Goal: Task Accomplishment & Management: Manage account settings

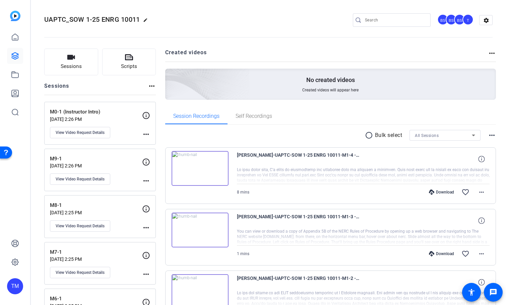
scroll to position [268, 0]
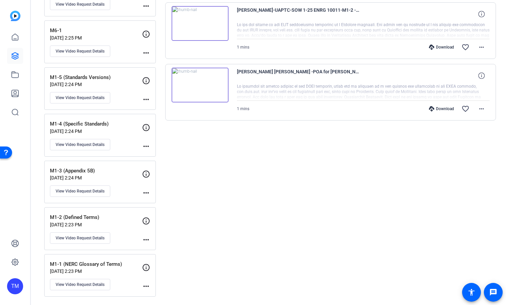
click at [205, 84] on img at bounding box center [200, 85] width 57 height 35
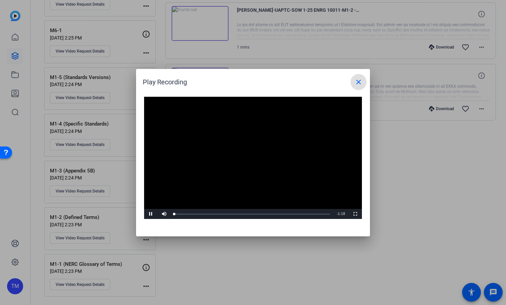
click at [353, 81] on span at bounding box center [359, 82] width 16 height 16
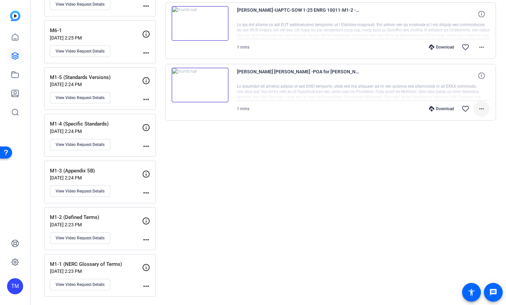
click at [485, 110] on mat-icon "more_horiz" at bounding box center [482, 109] width 8 height 8
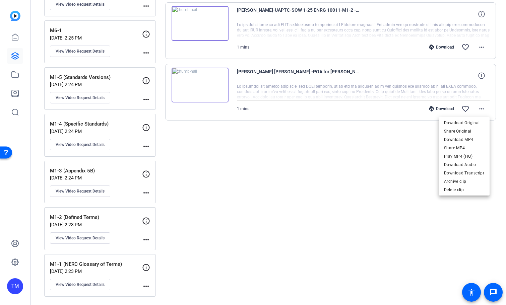
click at [255, 145] on div at bounding box center [253, 152] width 506 height 305
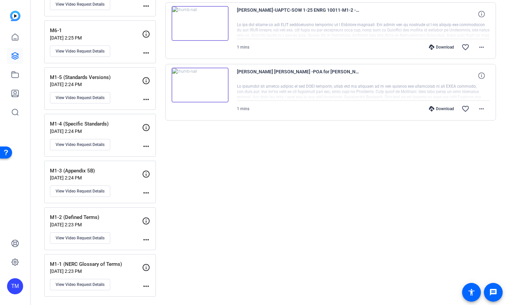
click at [209, 86] on img at bounding box center [200, 85] width 57 height 35
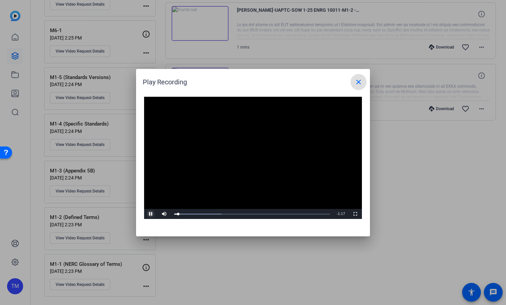
click at [152, 214] on span "Video Player" at bounding box center [150, 214] width 13 height 0
click at [359, 84] on mat-icon "close" at bounding box center [359, 82] width 8 height 8
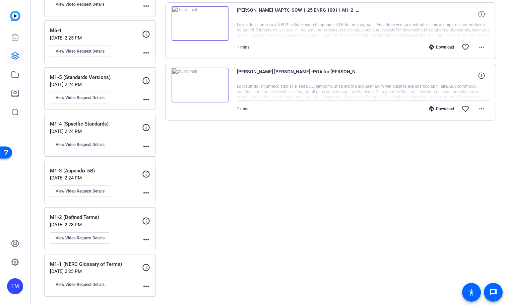
scroll to position [0, 0]
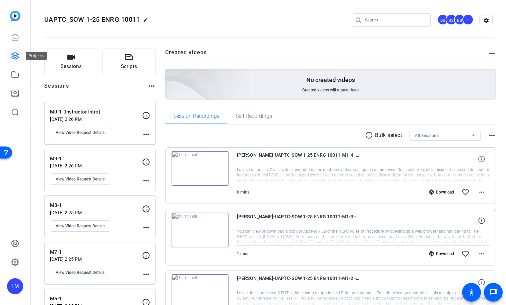
click at [16, 55] on icon at bounding box center [15, 56] width 7 height 7
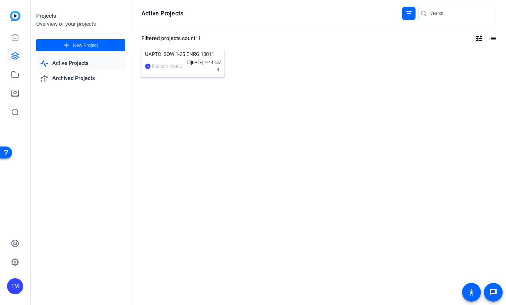
click at [180, 49] on img at bounding box center [182, 49] width 83 height 0
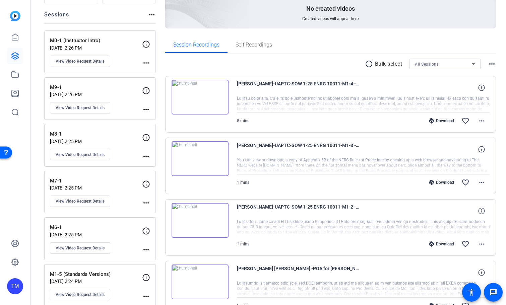
scroll to position [268, 0]
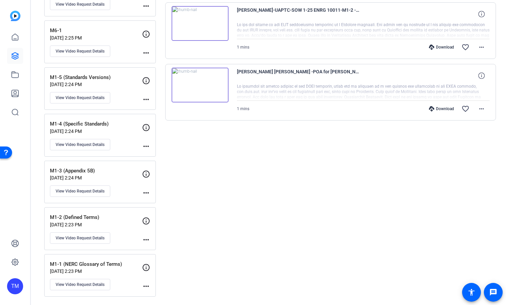
click at [417, 144] on div "Created videos more_horiz No created videos Created videos will appear here Ses…" at bounding box center [330, 38] width 331 height 517
click at [481, 76] on icon at bounding box center [481, 75] width 6 height 6
click at [481, 76] on mat-icon "close" at bounding box center [482, 76] width 8 height 8
click at [13, 92] on icon at bounding box center [15, 93] width 8 height 8
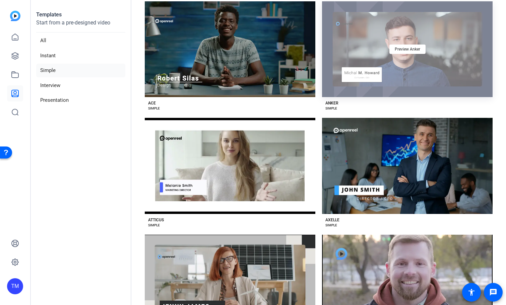
scroll to position [45, 0]
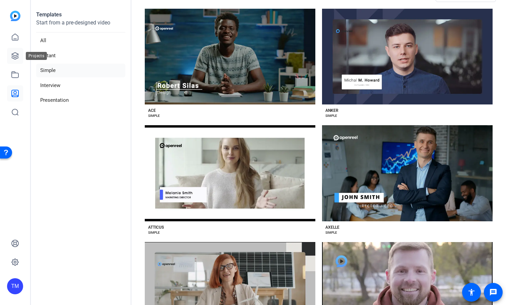
click at [18, 58] on icon at bounding box center [15, 56] width 8 height 8
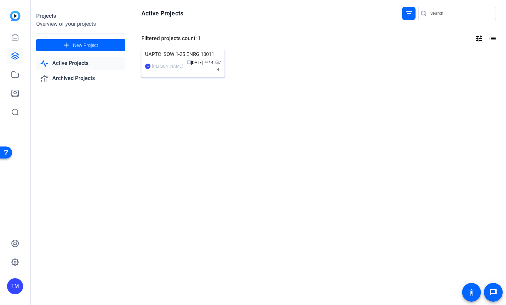
click at [181, 49] on img at bounding box center [182, 49] width 83 height 0
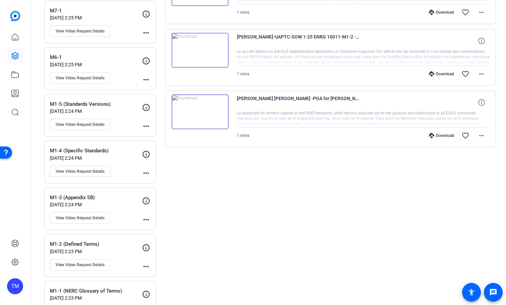
scroll to position [268, 0]
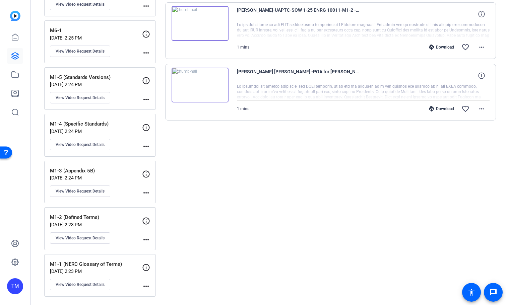
click at [124, 272] on p "[DATE] 2:23 PM" at bounding box center [96, 271] width 92 height 5
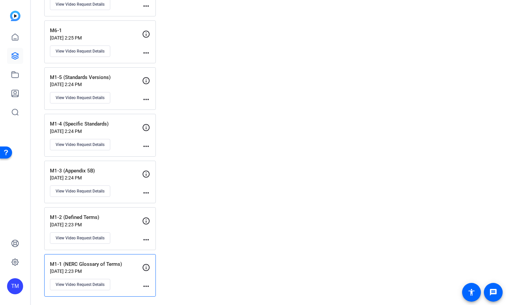
click at [125, 231] on div "M1-2 (Defined Terms) Jul 08, 2025 @ 2:23 PM View Video Request Details" at bounding box center [96, 229] width 92 height 30
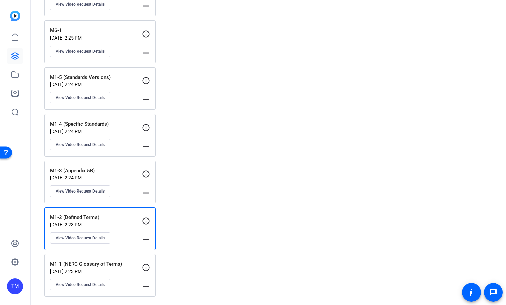
click at [128, 278] on div "M1-1 (NERC Glossary of Terms) Jul 08, 2025 @ 2:23 PM View Video Request Details" at bounding box center [96, 276] width 92 height 30
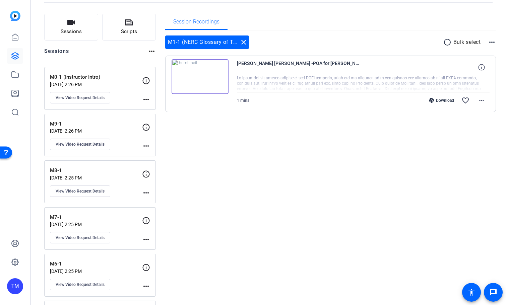
scroll to position [0, 0]
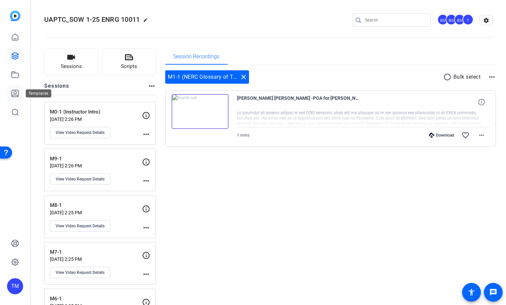
click at [17, 92] on icon at bounding box center [15, 93] width 8 height 8
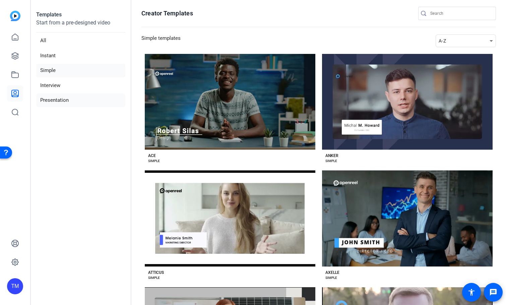
click at [65, 100] on li "Presentation" at bounding box center [80, 101] width 89 height 14
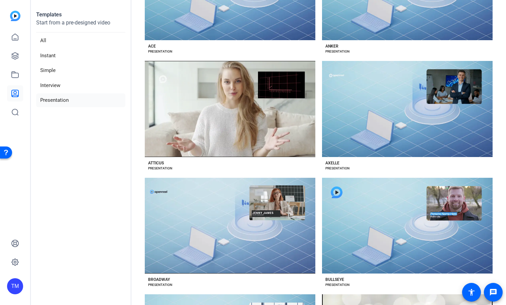
scroll to position [94, 0]
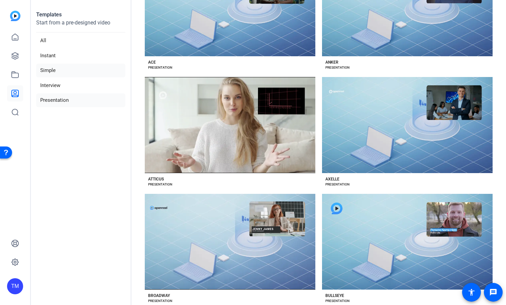
click at [69, 73] on li "Simple" at bounding box center [80, 71] width 89 height 14
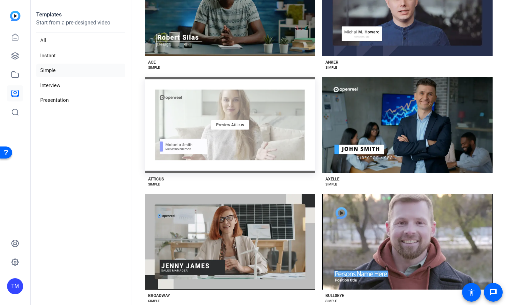
click at [260, 149] on div "Preview Atticus" at bounding box center [230, 125] width 171 height 96
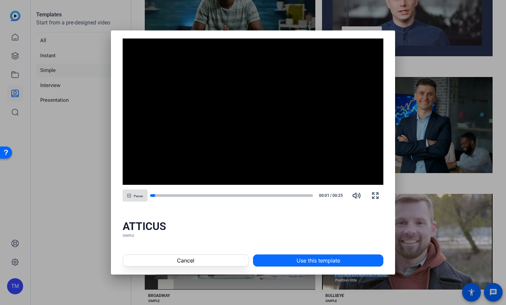
click at [318, 263] on span "Use this template" at bounding box center [319, 261] width 44 height 8
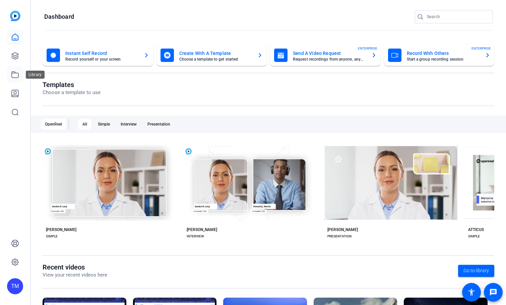
click at [16, 73] on icon at bounding box center [15, 75] width 7 height 6
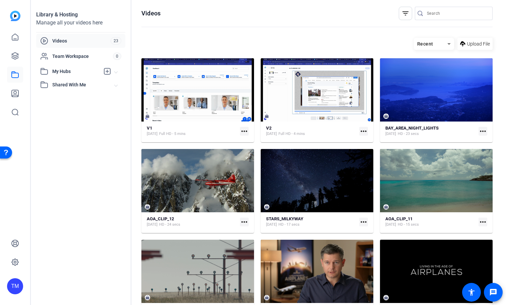
click at [67, 76] on mat-expansion-panel-header "My Hubs" at bounding box center [80, 71] width 89 height 13
click at [106, 72] on icon at bounding box center [107, 71] width 6 height 6
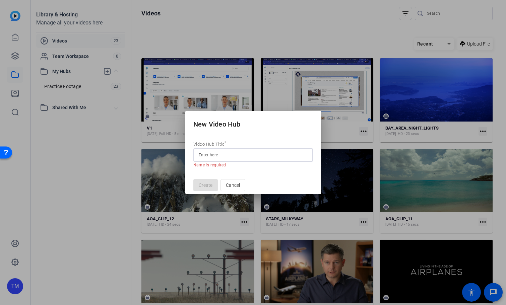
click at [233, 159] on input at bounding box center [253, 155] width 109 height 8
paste input "UA-PTC_ENRG10011_M1-1"
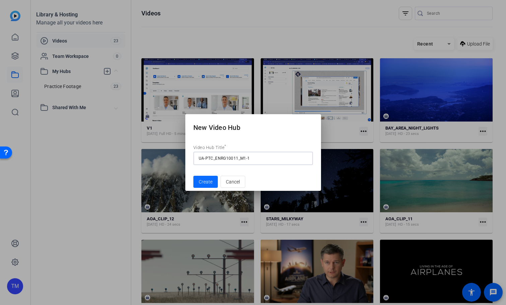
type input "UA-PTC_ENRG10011_M1-1"
drag, startPoint x: 202, startPoint y: 184, endPoint x: 206, endPoint y: 185, distance: 4.0
click at [201, 184] on span "Create" at bounding box center [206, 182] width 14 height 7
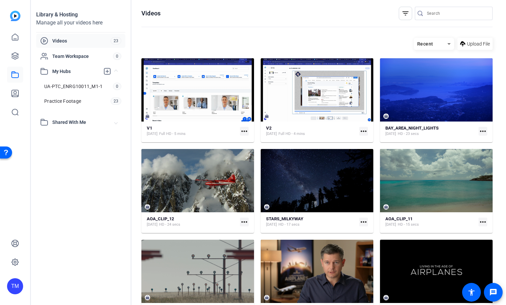
click at [80, 123] on span "Shared With Me" at bounding box center [83, 122] width 62 height 7
click at [77, 122] on span "Shared With Me" at bounding box center [83, 122] width 62 height 7
click at [14, 94] on icon at bounding box center [15, 93] width 7 height 7
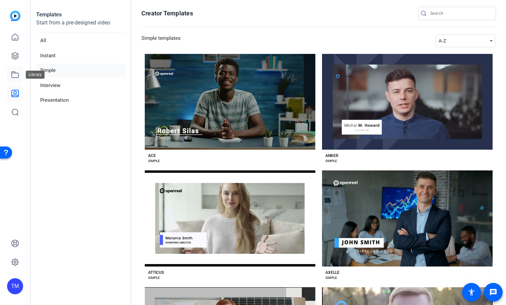
click at [17, 77] on icon at bounding box center [15, 75] width 8 height 8
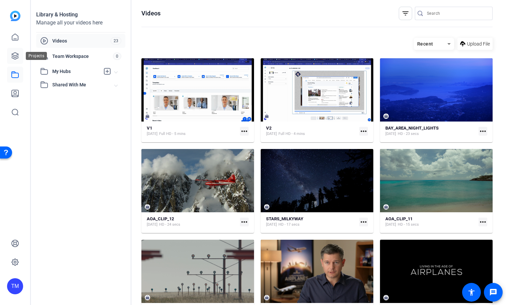
click at [17, 60] on link at bounding box center [15, 56] width 16 height 16
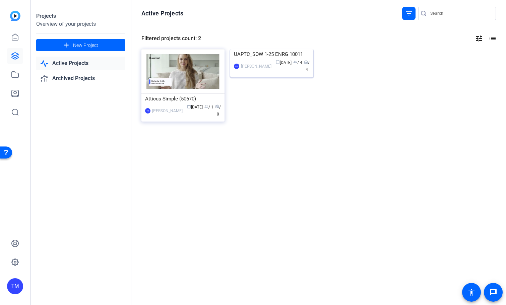
click at [284, 49] on img at bounding box center [271, 49] width 83 height 0
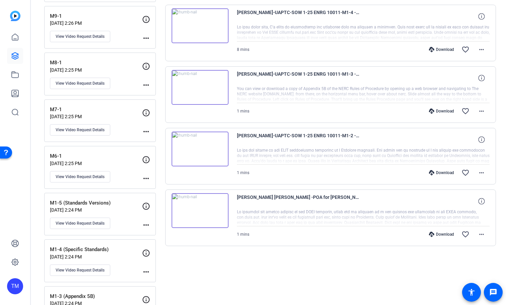
scroll to position [268, 0]
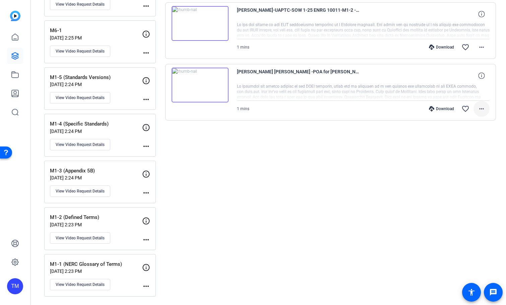
click at [481, 108] on mat-icon "more_horiz" at bounding box center [482, 109] width 8 height 8
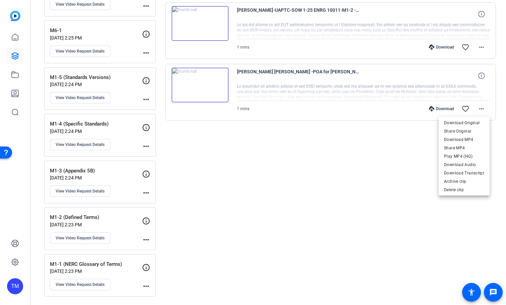
click at [407, 73] on div at bounding box center [253, 152] width 506 height 305
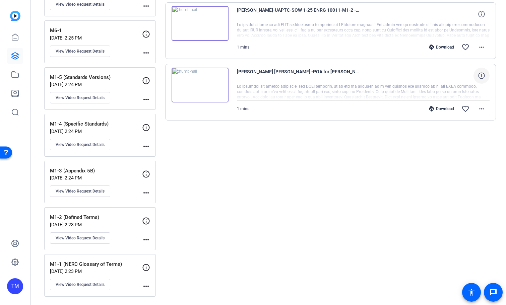
click at [482, 77] on icon at bounding box center [481, 75] width 6 height 6
click at [482, 109] on mat-icon "more_horiz" at bounding box center [482, 109] width 8 height 8
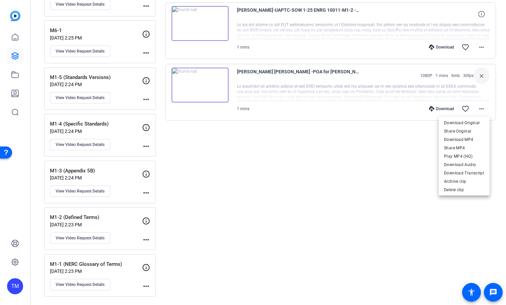
click at [16, 72] on div at bounding box center [253, 152] width 506 height 305
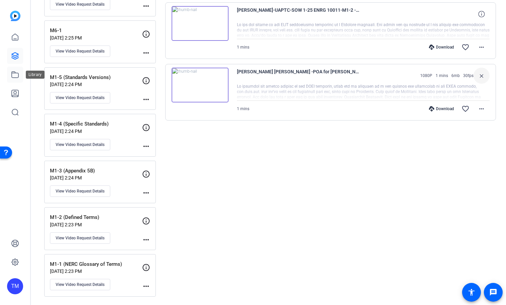
click at [16, 76] on icon at bounding box center [15, 75] width 8 height 8
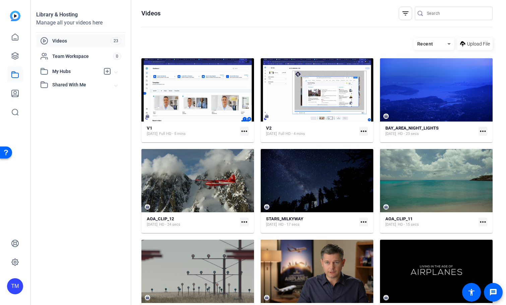
click at [80, 70] on span "My Hubs" at bounding box center [76, 71] width 48 height 7
click at [82, 86] on span "UA-PTC_ENRG10011_M1-1" at bounding box center [73, 86] width 58 height 7
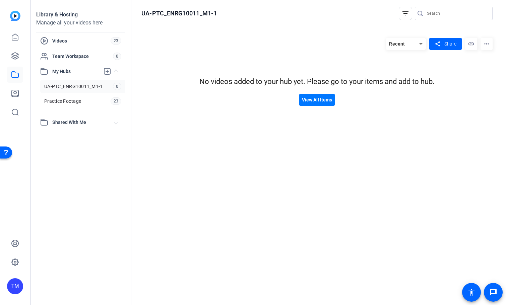
click at [487, 46] on mat-icon "more_horiz" at bounding box center [487, 44] width 12 height 12
click at [426, 131] on div at bounding box center [253, 152] width 506 height 305
click at [70, 40] on span "Videos" at bounding box center [81, 41] width 58 height 7
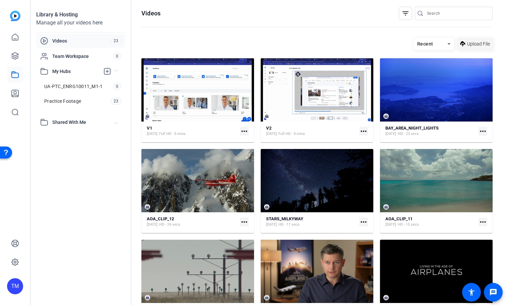
click at [479, 45] on span "Upload File" at bounding box center [478, 44] width 23 height 7
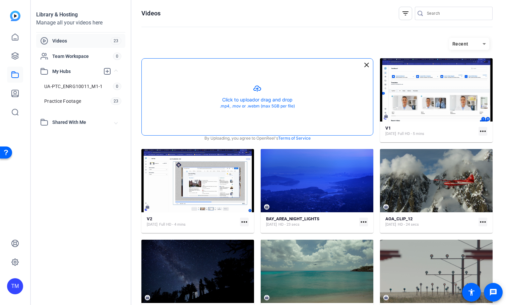
click at [256, 86] on button "button" at bounding box center [257, 97] width 231 height 77
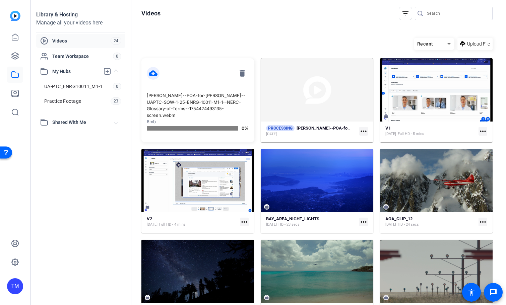
click at [240, 74] on mat-icon "delete" at bounding box center [242, 73] width 13 height 13
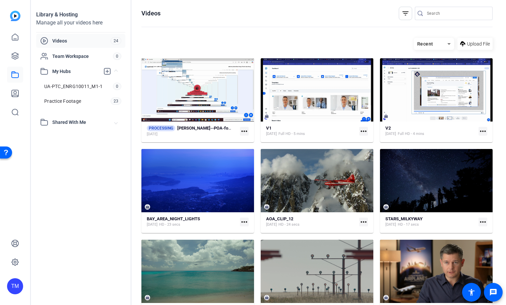
click at [243, 132] on mat-icon "more_horiz" at bounding box center [244, 131] width 9 height 9
click at [265, 141] on span "Manage Hubs" at bounding box center [278, 141] width 67 height 8
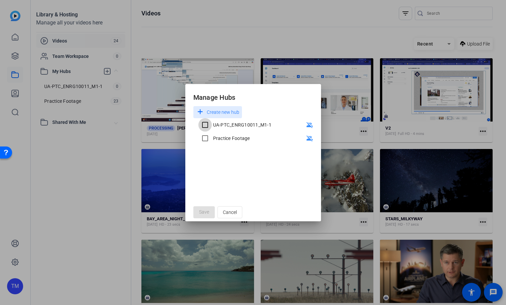
click at [203, 125] on input "UA-PTC_ENRG10011_M1-1" at bounding box center [204, 124] width 13 height 13
checkbox input "true"
click at [203, 210] on span "Save" at bounding box center [204, 212] width 10 height 7
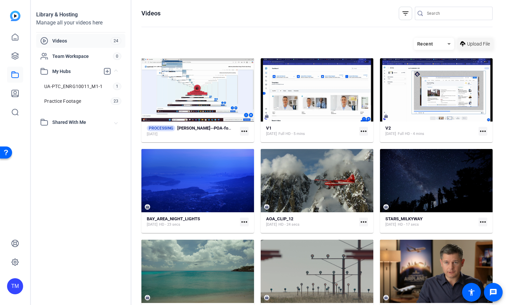
click at [475, 47] on span "Upload File" at bounding box center [478, 44] width 23 height 7
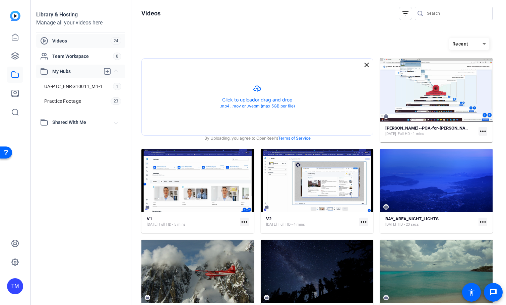
click at [80, 70] on span "My Hubs" at bounding box center [76, 71] width 48 height 7
click at [61, 55] on span "Team Workspace" at bounding box center [82, 56] width 61 height 7
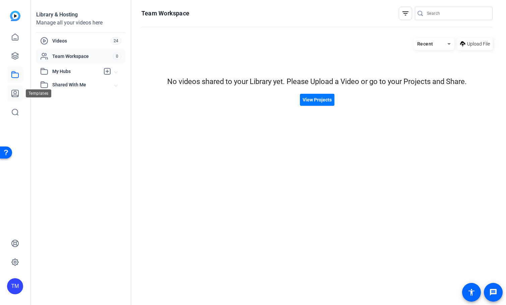
click at [17, 94] on icon at bounding box center [15, 93] width 8 height 8
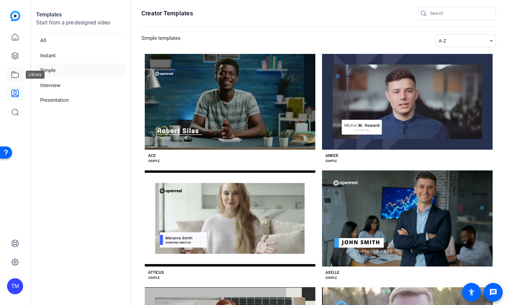
click at [16, 77] on icon at bounding box center [15, 75] width 7 height 6
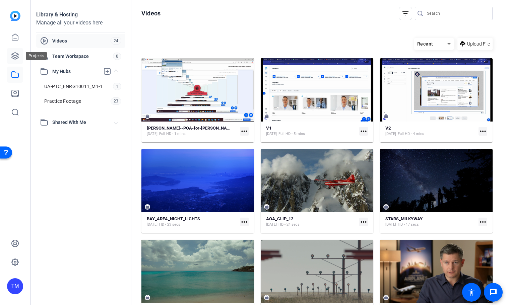
click at [16, 57] on icon at bounding box center [15, 56] width 8 height 8
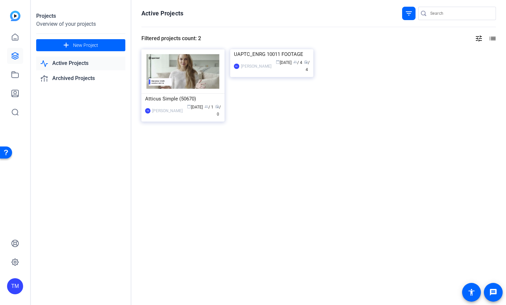
click at [74, 67] on link "Active Projects" at bounding box center [80, 64] width 89 height 14
click at [193, 85] on img at bounding box center [182, 71] width 83 height 45
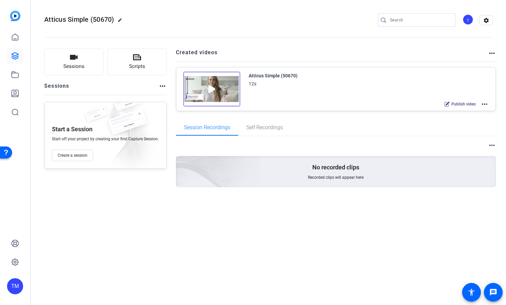
click at [486, 104] on mat-icon "more_horiz" at bounding box center [485, 104] width 8 height 8
click at [463, 137] on span "Archive" at bounding box center [460, 137] width 47 height 8
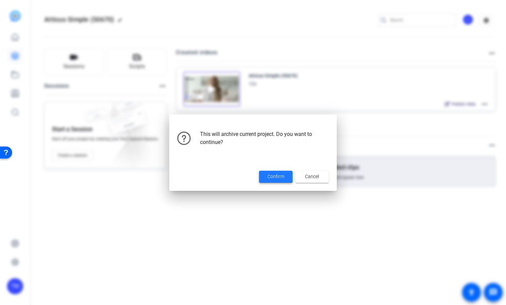
click at [280, 176] on span "Confirm" at bounding box center [275, 176] width 17 height 7
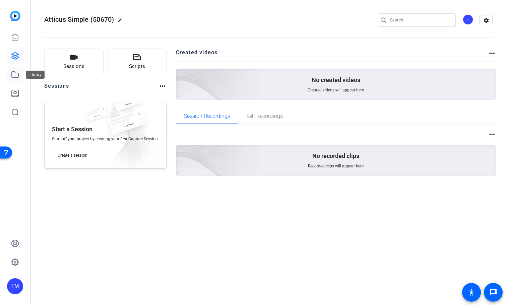
click at [21, 72] on link at bounding box center [15, 75] width 16 height 16
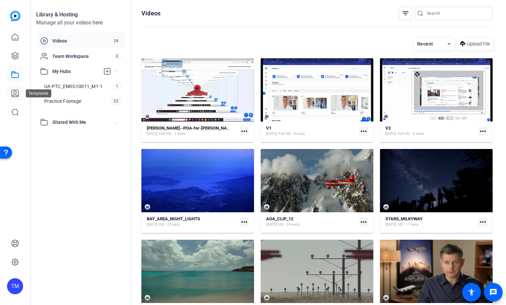
click at [13, 92] on icon at bounding box center [15, 93] width 8 height 8
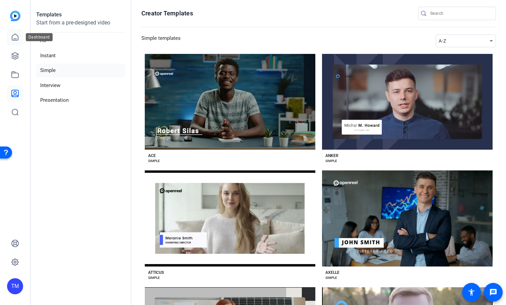
click at [17, 38] on icon at bounding box center [15, 37] width 8 height 8
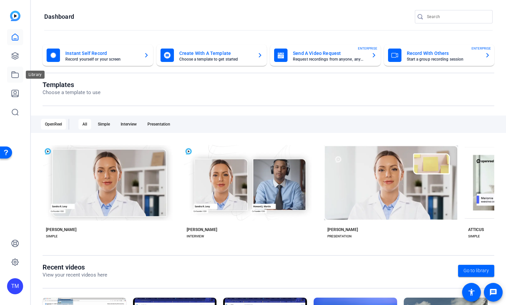
click at [17, 76] on icon at bounding box center [15, 75] width 8 height 8
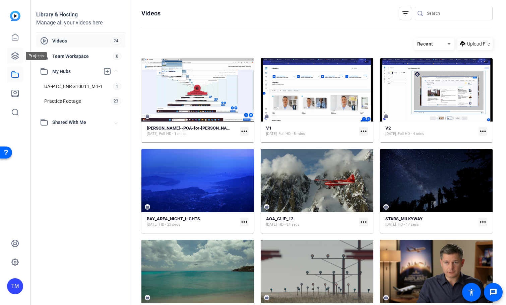
click at [16, 56] on icon at bounding box center [15, 56] width 7 height 7
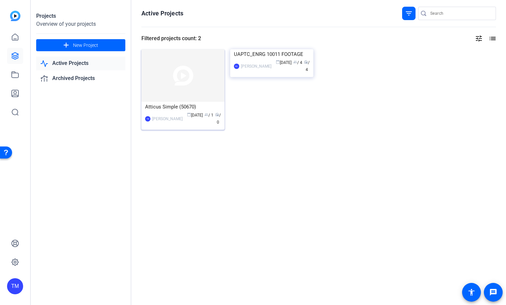
click at [198, 120] on div "calendar_today Aug 18 group / 1 radio / 0" at bounding box center [203, 119] width 35 height 14
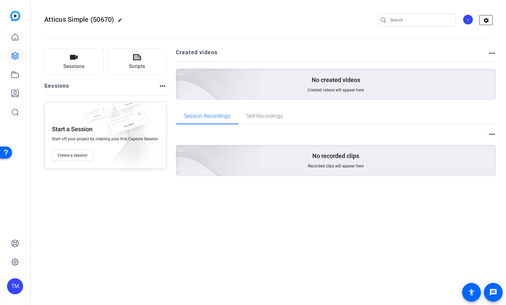
click at [486, 21] on mat-icon "settings" at bounding box center [486, 20] width 13 height 10
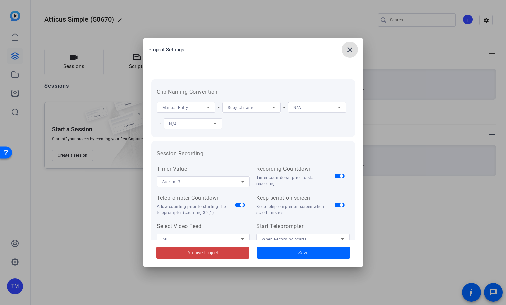
click at [351, 49] on mat-icon "close" at bounding box center [350, 50] width 8 height 8
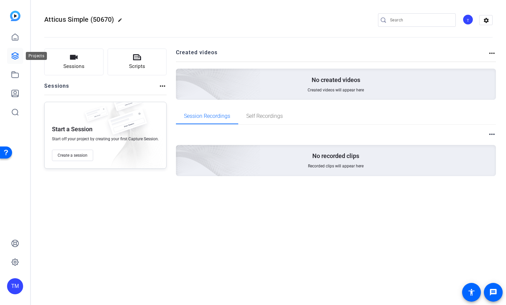
click at [14, 55] on icon at bounding box center [15, 56] width 7 height 7
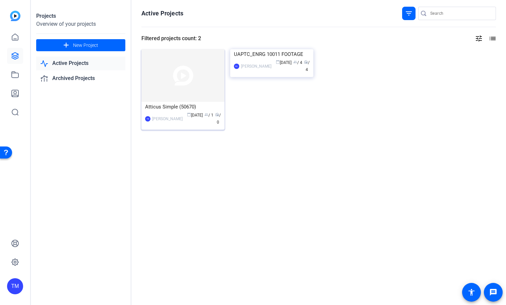
click at [204, 86] on img at bounding box center [182, 75] width 83 height 53
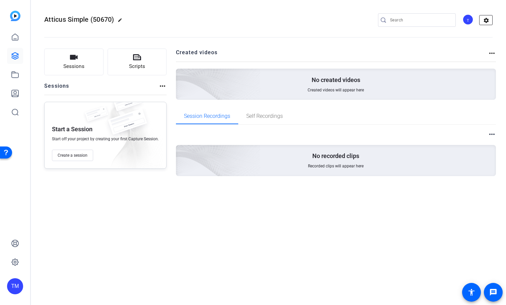
click at [488, 21] on mat-icon "settings" at bounding box center [486, 20] width 13 height 10
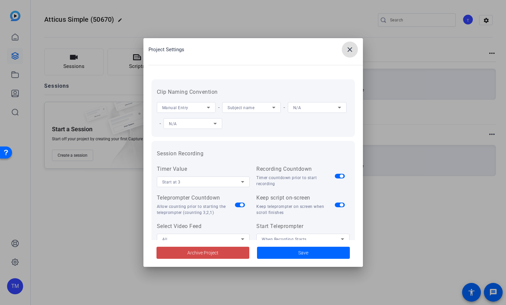
click at [219, 253] on span at bounding box center [203, 253] width 93 height 16
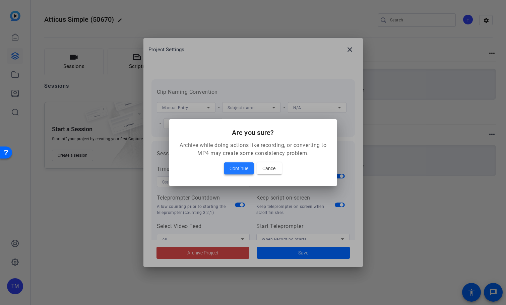
click at [242, 167] on span "Continue" at bounding box center [239, 169] width 19 height 8
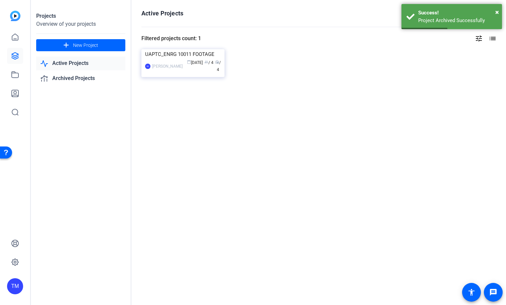
click at [233, 172] on div "Active Projects filter_list Filtered projects count: 1 tune list UAPTC_ENRG 100…" at bounding box center [318, 152] width 375 height 305
click at [501, 9] on div "× Success! Project Archived Successfully" at bounding box center [451, 16] width 101 height 25
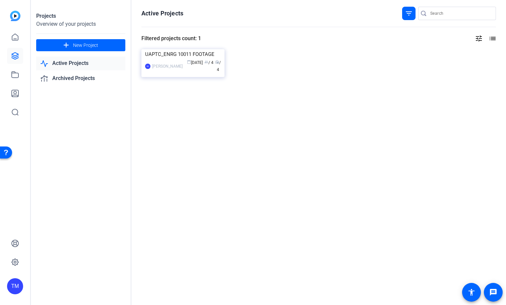
click at [95, 188] on div "Projects Overview of your projects add New Project Active Projects Archived Pro…" at bounding box center [81, 152] width 101 height 305
click at [242, 58] on div "UAPTC_ENRG 10011 FOOTAGE BS Brandon Simmons calendar_today Jul 08 group / 4 rad…" at bounding box center [318, 70] width 355 height 43
click at [268, 172] on div "Active Projects filter_list Filtered projects count: 1 tune list UAPTC_ENRG 100…" at bounding box center [318, 152] width 375 height 305
click at [411, 15] on mat-icon "filter_list" at bounding box center [409, 13] width 8 height 8
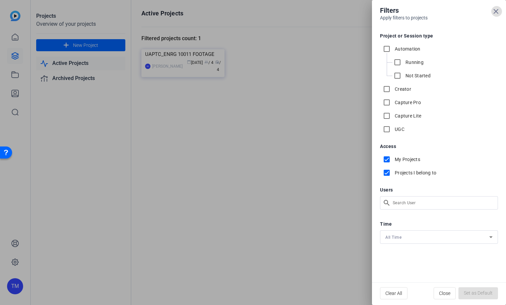
click at [387, 174] on input "Projects I belong to" at bounding box center [386, 172] width 13 height 13
checkbox input "false"
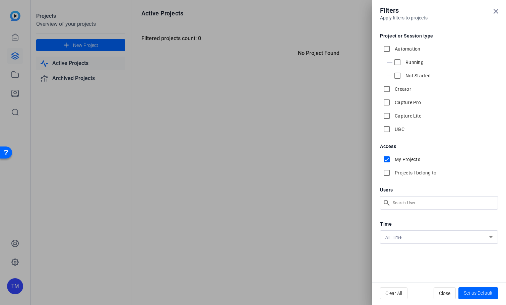
click at [386, 160] on input "My Projects" at bounding box center [386, 159] width 13 height 13
checkbox input "false"
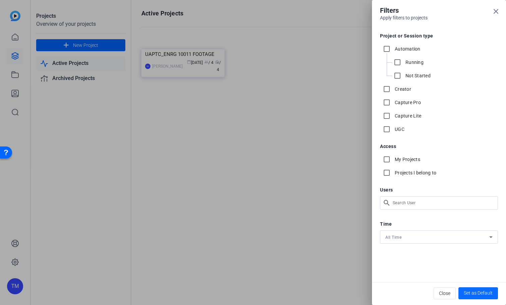
click at [466, 296] on span "Set as Default" at bounding box center [478, 293] width 29 height 7
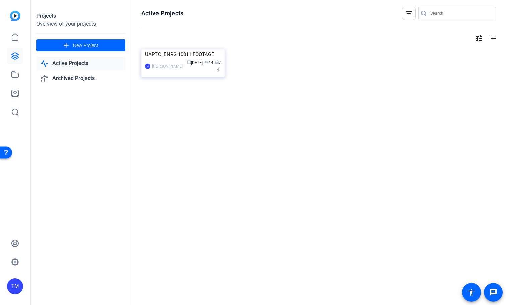
click at [11, 291] on div "TM" at bounding box center [15, 286] width 16 height 16
click at [80, 282] on mat-icon "logout" at bounding box center [80, 281] width 8 height 8
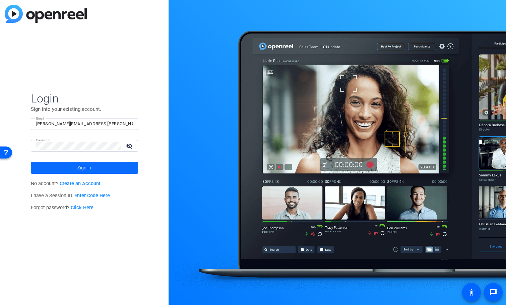
click at [83, 168] on span "Sign in" at bounding box center [84, 168] width 14 height 17
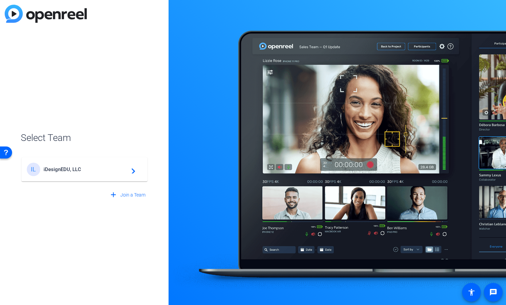
click at [83, 170] on span "iDesignEDU, LLC" at bounding box center [86, 170] width 84 height 6
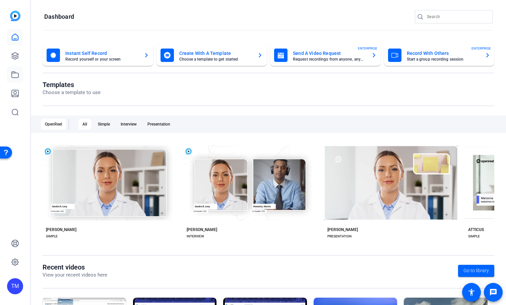
click at [12, 74] on icon at bounding box center [15, 75] width 7 height 6
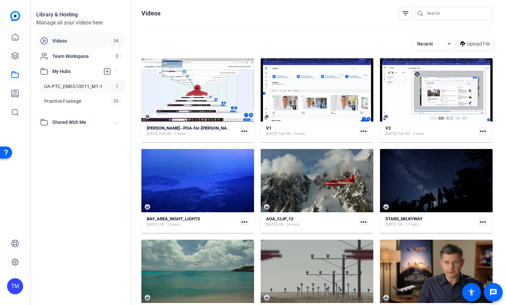
click at [80, 86] on span "UA-PTC_ENRG10011_M1-1" at bounding box center [73, 86] width 58 height 7
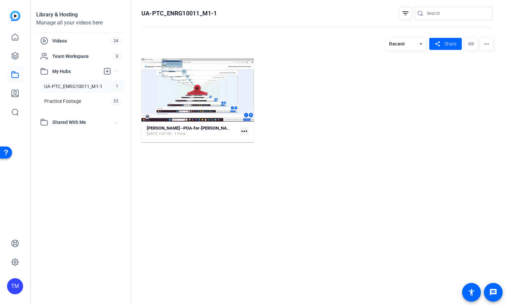
click at [394, 152] on hosting-listing "Recent share Share link more_horiz Kevin-Brian-Perry--POA-for-Sara-Perry--UAPTC…" at bounding box center [316, 165] width 351 height 261
click at [483, 44] on mat-icon "more_horiz" at bounding box center [487, 44] width 12 height 12
click at [448, 94] on div at bounding box center [253, 152] width 506 height 305
click at [279, 130] on div "Kevin-Brian-Perry--POA-for-Sara-Perry--UAPTC-SOW-1-25-ENRG-10011-M1-1--NERC-Glo…" at bounding box center [316, 100] width 351 height 84
click at [249, 188] on hosting-listing "Recent share Share link more_horiz Kevin-Brian-Perry--POA-for-Sara-Perry--UAPTC…" at bounding box center [316, 165] width 351 height 261
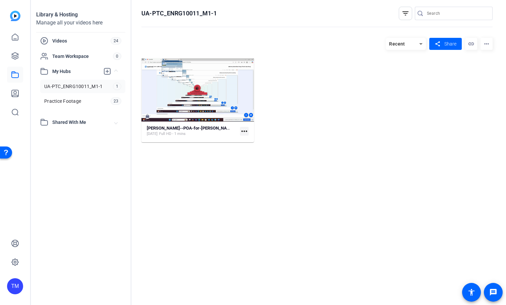
click at [83, 86] on span "UA-PTC_ENRG10011_M1-1" at bounding box center [73, 86] width 58 height 7
click at [71, 39] on span "Videos" at bounding box center [81, 41] width 58 height 7
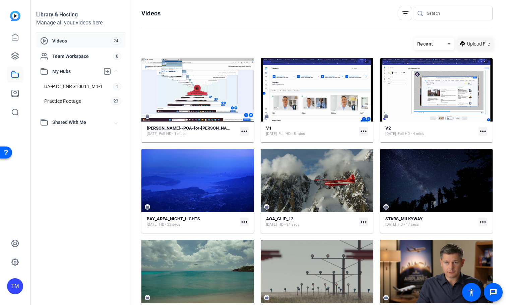
click at [481, 41] on span "Upload File" at bounding box center [478, 44] width 23 height 7
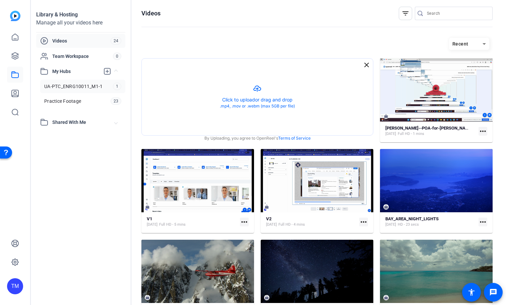
click at [88, 86] on span "UA-PTC_ENRG10011_M1-1" at bounding box center [73, 86] width 58 height 7
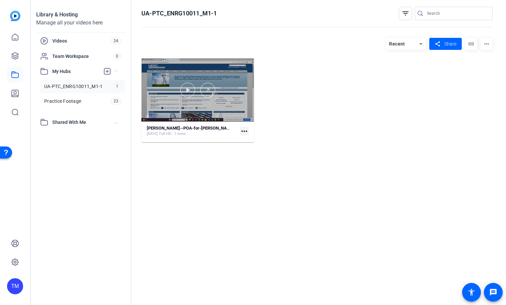
click at [199, 96] on div at bounding box center [197, 90] width 113 height 15
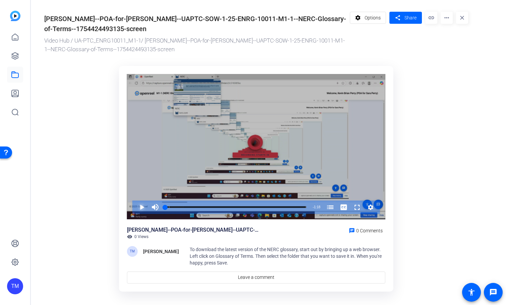
drag, startPoint x: 145, startPoint y: 206, endPoint x: 161, endPoint y: 207, distance: 15.8
click at [135, 206] on span "Video Player" at bounding box center [135, 207] width 0 height 13
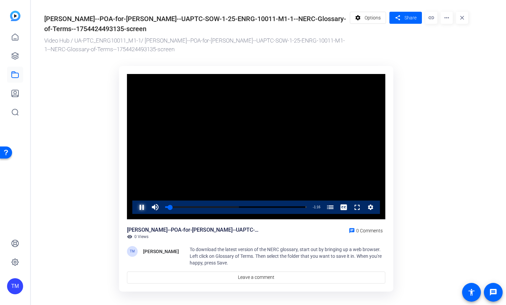
click at [135, 207] on span "Video Player" at bounding box center [135, 207] width 0 height 13
click at [461, 13] on mat-icon "close" at bounding box center [462, 18] width 12 height 12
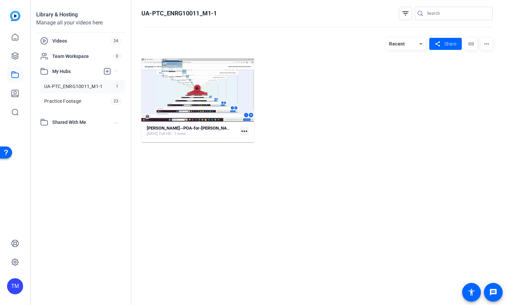
click at [245, 130] on mat-icon "more_horiz" at bounding box center [244, 131] width 9 height 9
click at [383, 139] on div at bounding box center [253, 152] width 506 height 305
click at [484, 38] on mat-icon "more_horiz" at bounding box center [487, 44] width 12 height 12
click at [335, 98] on div at bounding box center [253, 152] width 506 height 305
click at [62, 43] on span "Videos" at bounding box center [81, 41] width 58 height 7
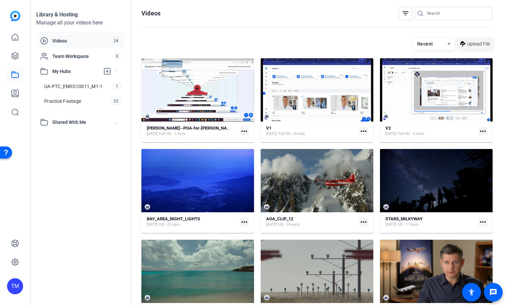
click at [464, 46] on icon at bounding box center [462, 44] width 5 height 8
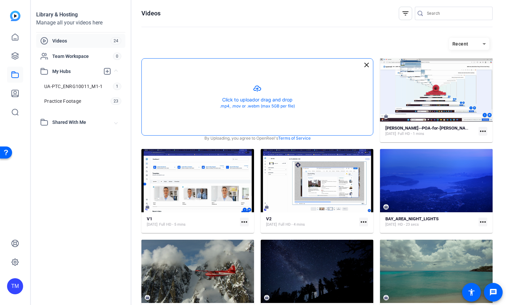
click at [267, 92] on button "button" at bounding box center [257, 97] width 231 height 77
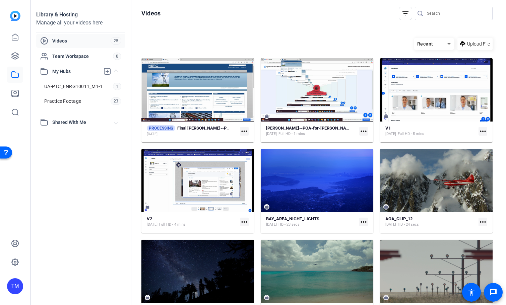
click at [246, 130] on mat-icon "more_horiz" at bounding box center [244, 131] width 9 height 9
click at [256, 142] on span "Manage Hubs" at bounding box center [278, 141] width 67 height 8
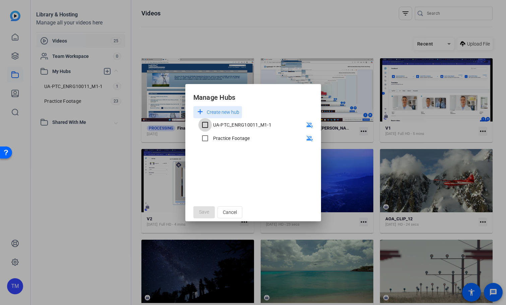
click at [207, 124] on input "UA-PTC_ENRG10011_M1-1" at bounding box center [204, 124] width 13 height 13
checkbox input "true"
click at [207, 213] on span "Save" at bounding box center [204, 212] width 10 height 7
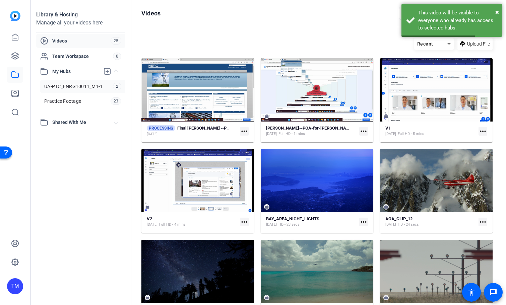
click at [62, 89] on span "UA-PTC_ENRG10011_M1-1" at bounding box center [73, 86] width 58 height 7
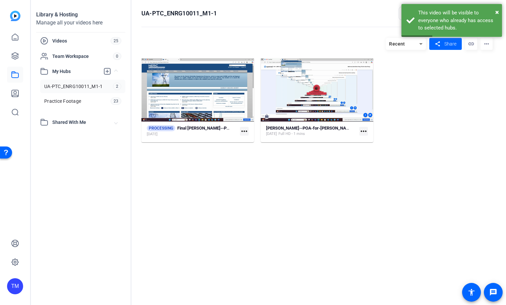
click at [364, 133] on mat-icon "more_horiz" at bounding box center [363, 131] width 9 height 9
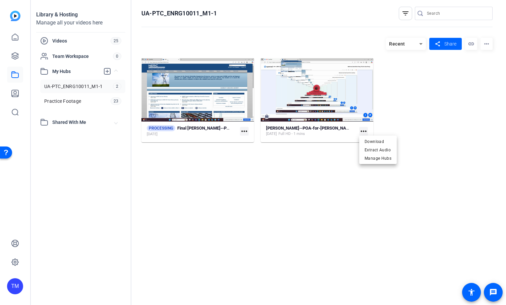
click at [344, 174] on div at bounding box center [253, 152] width 506 height 305
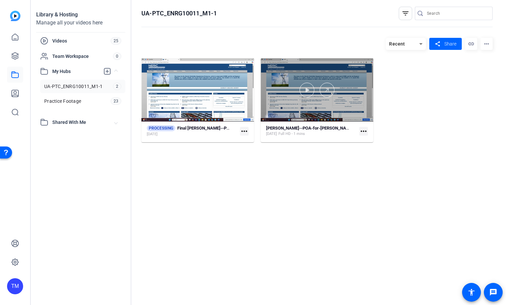
click at [352, 98] on div at bounding box center [317, 89] width 113 height 63
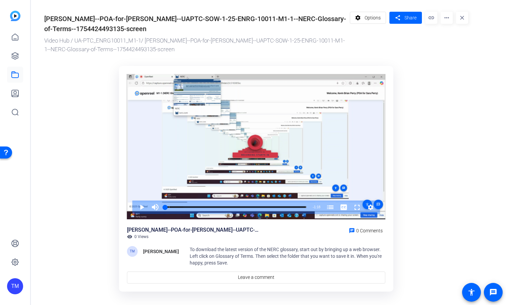
click at [448, 17] on mat-icon "more_horiz" at bounding box center [447, 18] width 12 height 12
click at [448, 70] on span "Delete" at bounding box center [460, 72] width 29 height 8
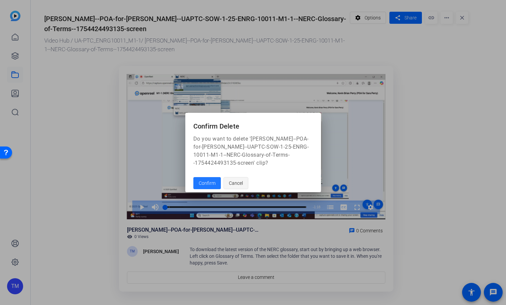
click at [234, 183] on span "Cancel" at bounding box center [236, 183] width 14 height 13
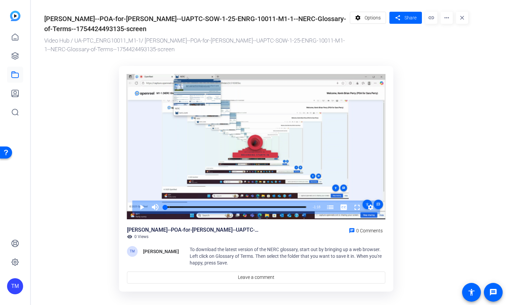
click at [407, 70] on ktd-grid "Video Player is loading. Play Video Play Mute Current Time 0:00 / Duration 1:18…" at bounding box center [256, 179] width 424 height 235
click at [461, 18] on mat-icon "close" at bounding box center [462, 18] width 12 height 12
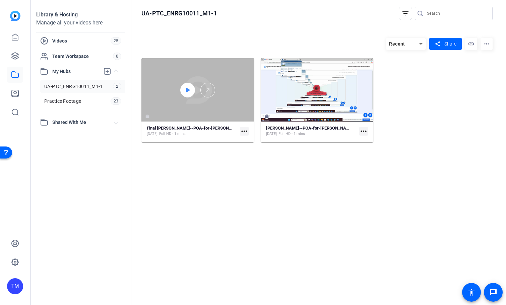
click at [185, 89] on icon at bounding box center [187, 90] width 5 height 8
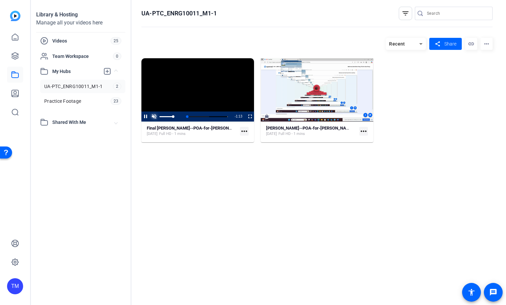
click at [155, 117] on span "Video Player" at bounding box center [154, 117] width 8 height 0
click at [168, 92] on video "Video Player" at bounding box center [197, 89] width 113 height 63
drag, startPoint x: 86, startPoint y: 85, endPoint x: 84, endPoint y: 89, distance: 4.0
click at [85, 86] on span "UA-PTC_ENRG10011_M1-1" at bounding box center [73, 86] width 58 height 7
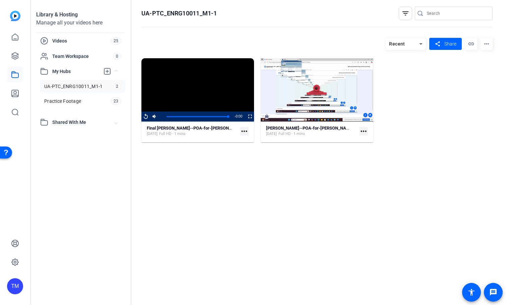
click at [75, 86] on span "UA-PTC_ENRG10011_M1-1" at bounding box center [73, 86] width 58 height 7
click at [336, 262] on hosting-listing "Recent share Share link more_horiz Video Player is loading. Play Video Replay M…" at bounding box center [316, 165] width 351 height 261
click at [63, 102] on span "Practice Footage" at bounding box center [62, 101] width 37 height 7
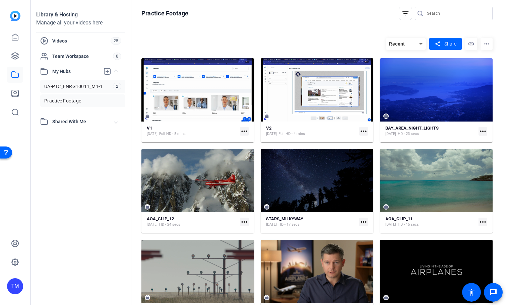
click at [79, 86] on span "UA-PTC_ENRG10011_M1-1" at bounding box center [73, 86] width 58 height 7
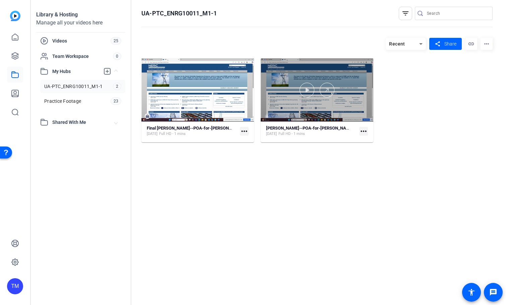
click at [310, 106] on div at bounding box center [317, 89] width 113 height 63
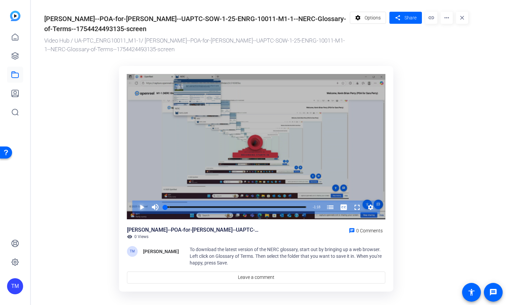
click at [135, 204] on span "Video Player" at bounding box center [135, 207] width 0 height 13
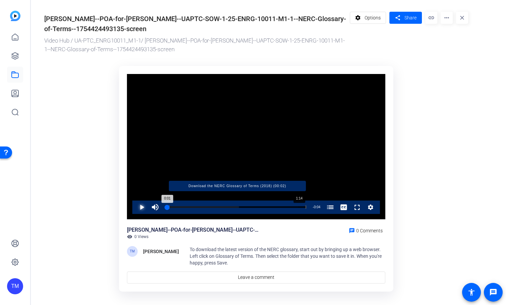
click at [299, 206] on div "Progress Bar" at bounding box center [237, 207] width 137 height 3
click at [295, 207] on div "Loaded : 100.00% 1:12 1:12 Download the NERC Glossary of Terms (2018) (00:02)" at bounding box center [235, 207] width 141 height 2
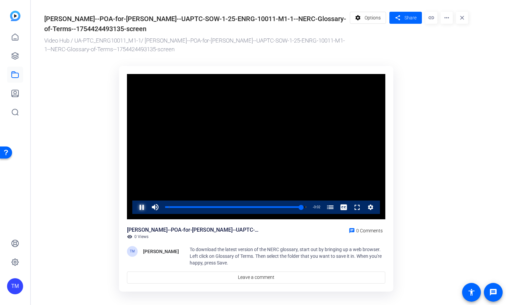
click at [135, 207] on span "Video Player" at bounding box center [135, 207] width 0 height 13
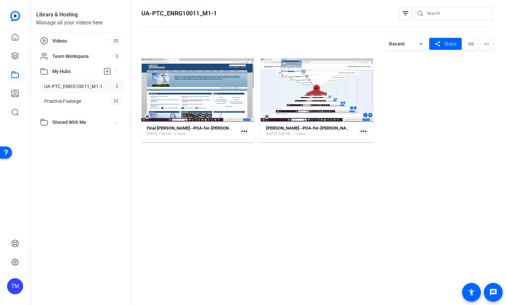
click at [245, 131] on mat-icon "more_horiz" at bounding box center [244, 131] width 9 height 9
click at [315, 178] on div at bounding box center [253, 152] width 506 height 305
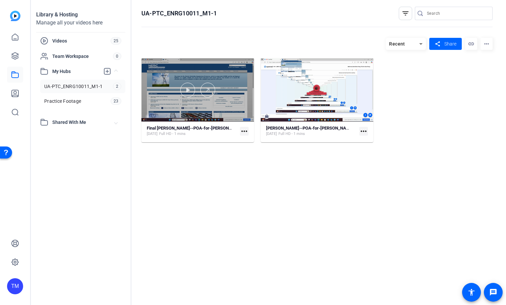
click at [233, 100] on div at bounding box center [197, 89] width 113 height 63
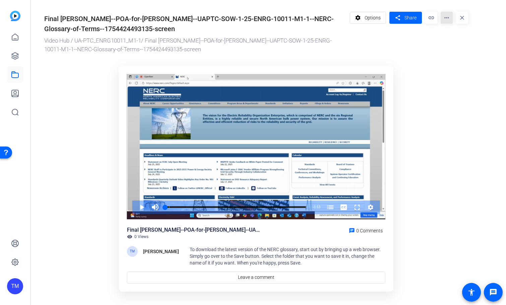
click at [449, 17] on mat-icon "more_horiz" at bounding box center [447, 18] width 12 height 12
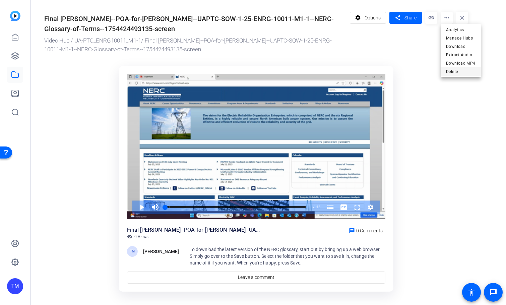
click at [453, 70] on span "Delete" at bounding box center [460, 72] width 29 height 8
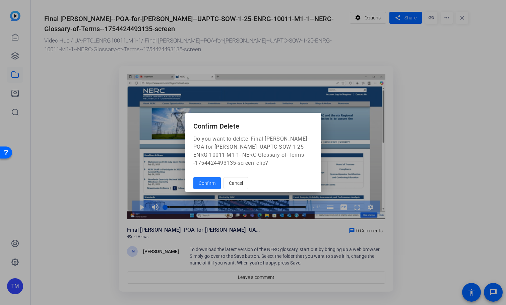
click at [204, 184] on span "Confirm" at bounding box center [207, 183] width 17 height 7
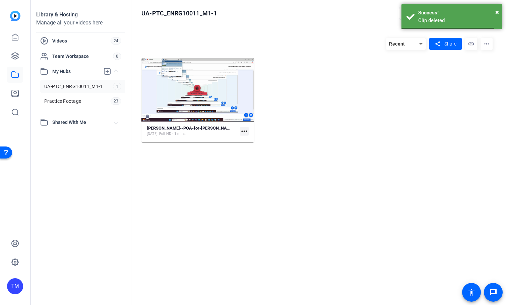
click at [438, 122] on div "Kevin-Brian-Perry--POA-for-Sara-Perry--UAPTC-SOW-1-25-ENRG-10011-M1-1--NERC-Glo…" at bounding box center [316, 100] width 351 height 84
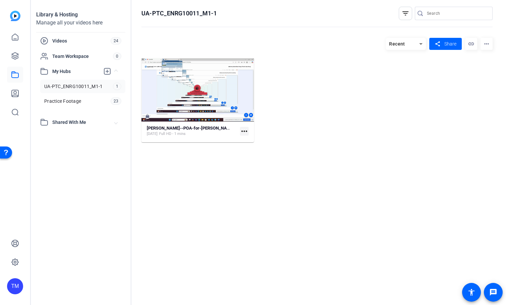
click at [78, 182] on div "Library & Hosting Manage all your videos here Videos 24 Team Workspace 0 My Hub…" at bounding box center [81, 152] width 101 height 305
click at [73, 84] on span "UA-PTC_ENRG10011_M1-1" at bounding box center [73, 86] width 58 height 7
click at [339, 109] on div "Kevin-Brian-Perry--POA-for-Sara-Perry--UAPTC-SOW-1-25-ENRG-10011-M1-1--NERC-Glo…" at bounding box center [316, 100] width 351 height 84
click at [64, 46] on div "Videos 24" at bounding box center [80, 41] width 89 height 14
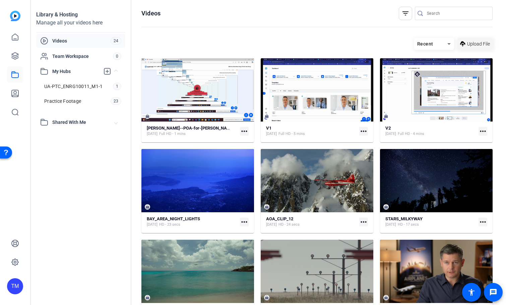
click at [480, 45] on span "Upload File" at bounding box center [478, 44] width 23 height 7
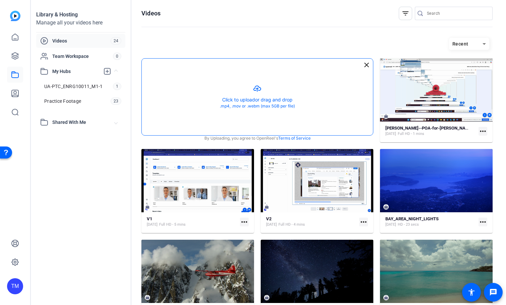
click at [272, 95] on button "button" at bounding box center [257, 97] width 231 height 77
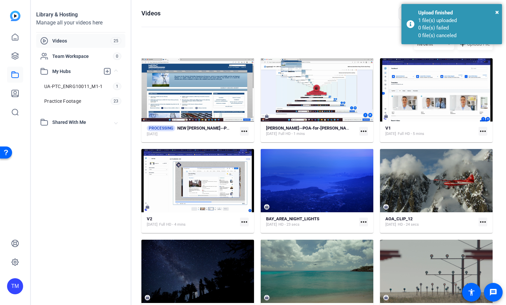
click at [245, 133] on mat-icon "more_horiz" at bounding box center [244, 131] width 9 height 9
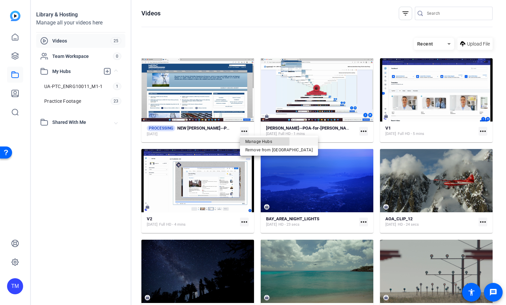
click at [247, 141] on span "Manage Hubs" at bounding box center [278, 141] width 67 height 8
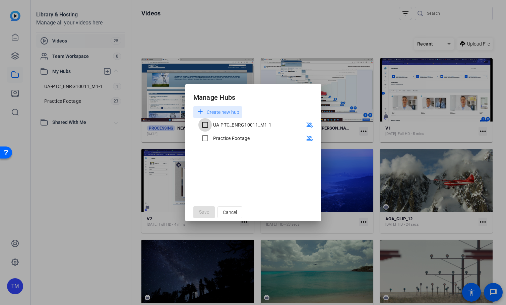
click at [202, 124] on input "UA-PTC_ENRG10011_M1-1" at bounding box center [204, 124] width 13 height 13
checkbox input "true"
click at [206, 213] on span "Save" at bounding box center [204, 212] width 10 height 7
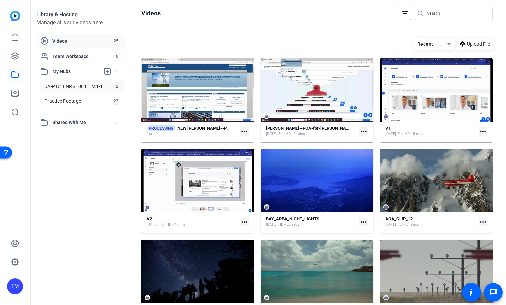
click at [68, 90] on link "UA-PTC_ENRG10011_M1-1 2" at bounding box center [82, 86] width 85 height 13
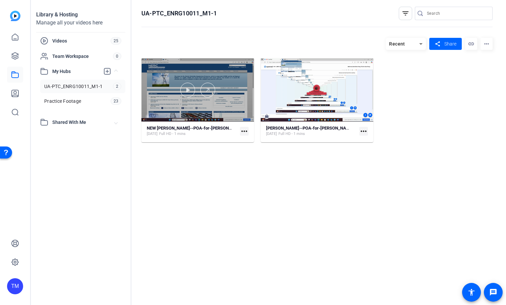
click at [197, 107] on div at bounding box center [197, 89] width 113 height 63
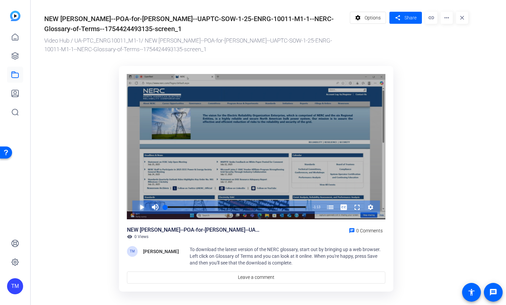
click at [135, 210] on span "Video Player" at bounding box center [135, 207] width 0 height 13
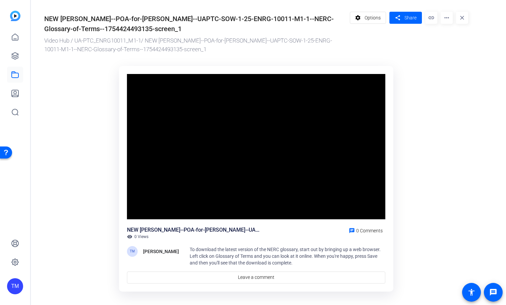
click at [135, 201] on button "Pause" at bounding box center [141, 207] width 13 height 13
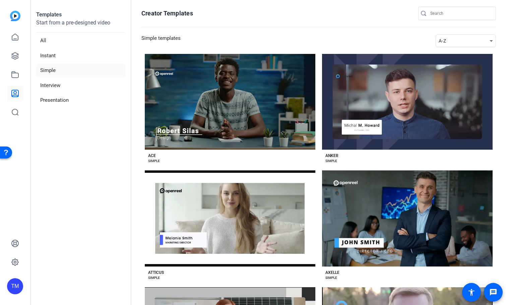
scroll to position [94, 0]
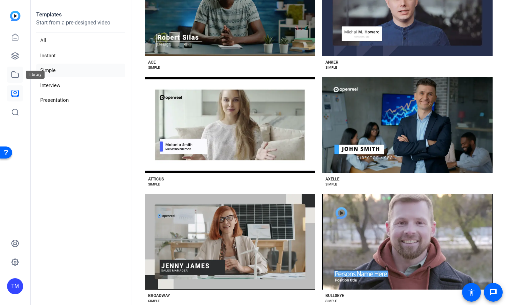
click at [15, 76] on icon at bounding box center [15, 75] width 8 height 8
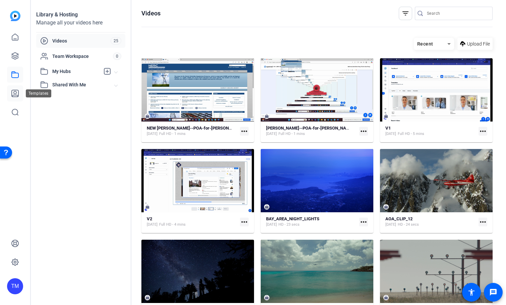
click at [16, 93] on icon at bounding box center [15, 93] width 7 height 7
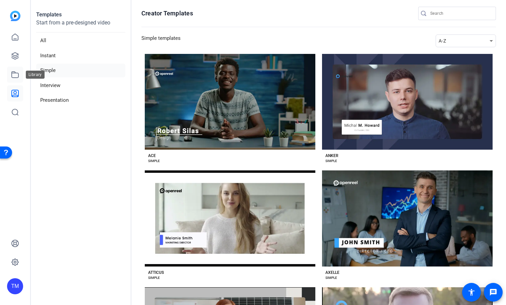
click at [14, 74] on icon at bounding box center [15, 75] width 8 height 8
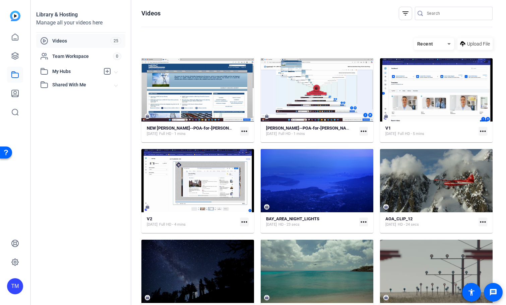
click at [53, 85] on span "Shared With Me" at bounding box center [83, 84] width 62 height 7
click at [19, 58] on link at bounding box center [15, 56] width 16 height 16
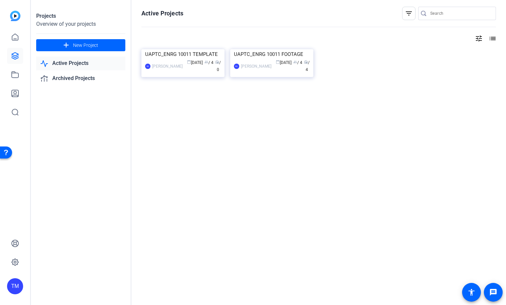
click at [78, 59] on link "Active Projects" at bounding box center [80, 64] width 89 height 14
click at [77, 65] on link "Active Projects" at bounding box center [80, 64] width 89 height 14
click at [20, 73] on link at bounding box center [15, 75] width 16 height 16
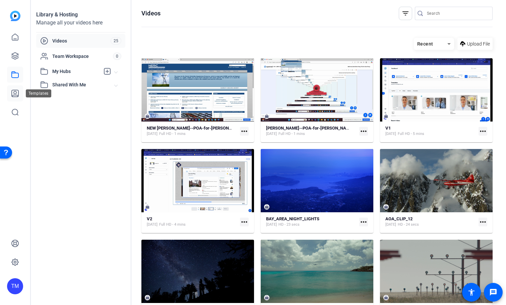
click at [20, 89] on link at bounding box center [15, 93] width 16 height 16
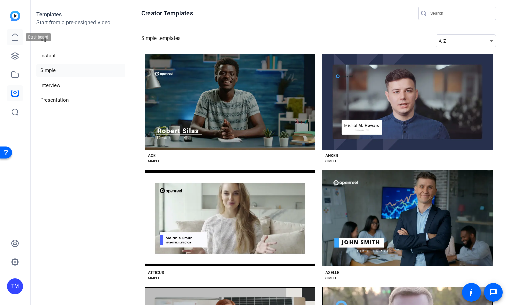
click at [16, 37] on icon at bounding box center [15, 37] width 8 height 8
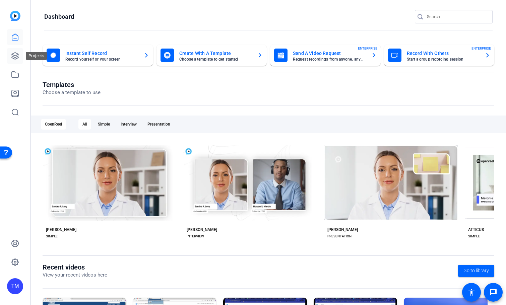
click at [17, 54] on icon at bounding box center [15, 56] width 7 height 7
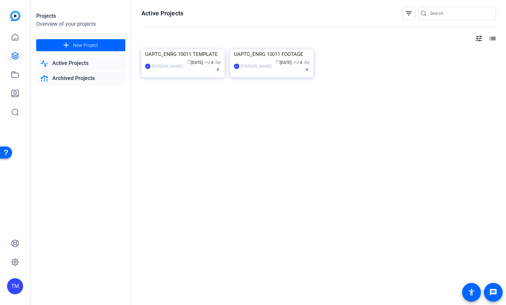
click at [86, 79] on link "Archived Projects" at bounding box center [80, 79] width 89 height 14
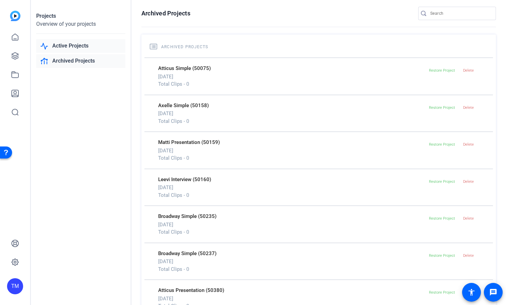
click at [78, 48] on link "Active Projects" at bounding box center [80, 46] width 89 height 14
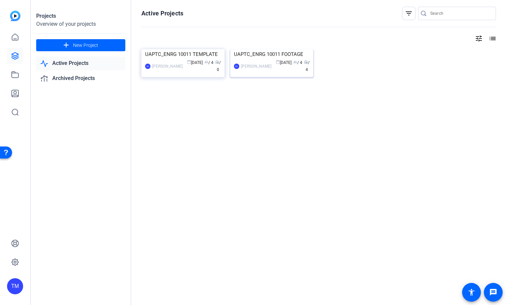
click at [268, 49] on img at bounding box center [271, 49] width 83 height 0
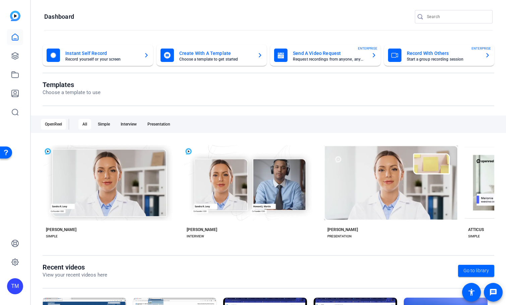
scroll to position [76, 0]
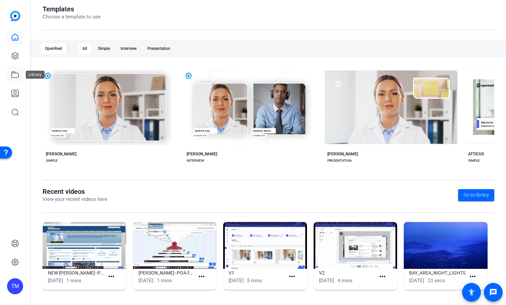
click at [17, 74] on icon at bounding box center [15, 75] width 8 height 8
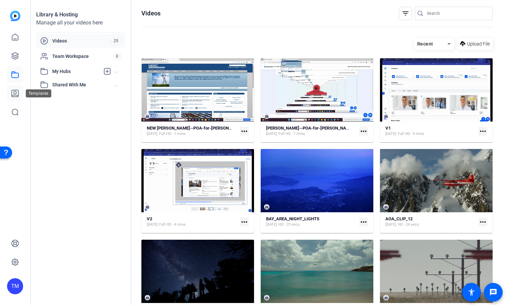
click at [13, 91] on icon at bounding box center [15, 93] width 8 height 8
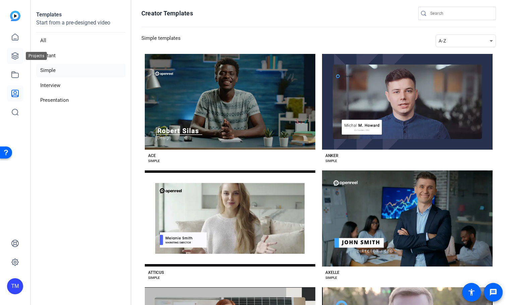
click at [17, 53] on icon at bounding box center [15, 56] width 8 height 8
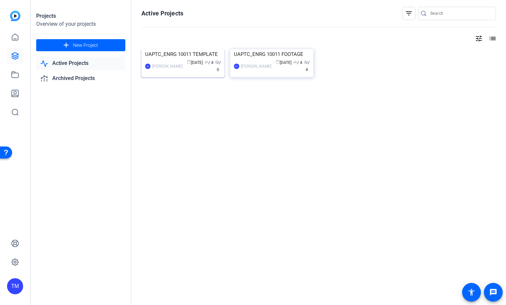
click at [189, 49] on img at bounding box center [182, 49] width 83 height 0
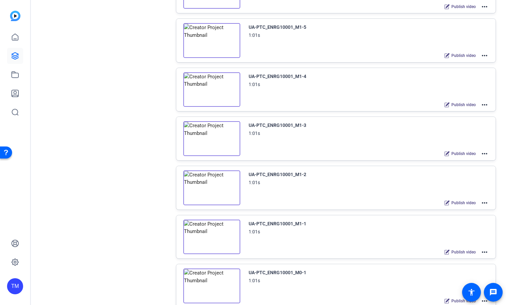
scroll to position [287, 0]
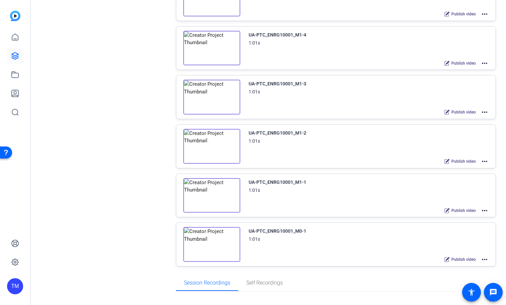
click at [222, 198] on img at bounding box center [211, 195] width 57 height 35
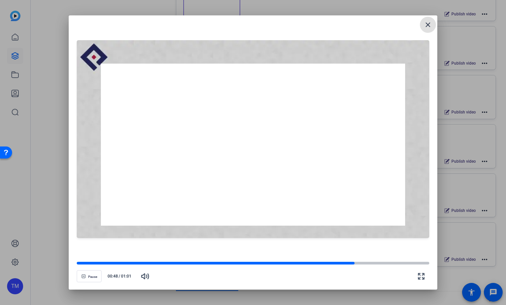
click at [430, 26] on mat-icon "close" at bounding box center [428, 25] width 8 height 8
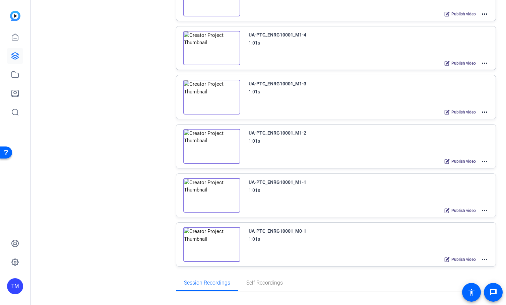
click at [483, 260] on mat-icon "more_horiz" at bounding box center [485, 260] width 8 height 8
click at [367, 190] on div at bounding box center [253, 152] width 506 height 305
click at [486, 212] on mat-icon "more_horiz" at bounding box center [485, 211] width 8 height 8
click at [461, 218] on span "Edit in Creator" at bounding box center [460, 218] width 47 height 8
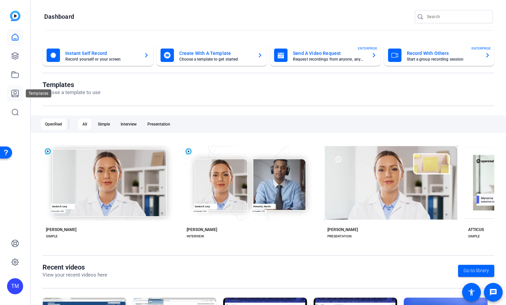
click at [18, 92] on icon at bounding box center [15, 93] width 7 height 7
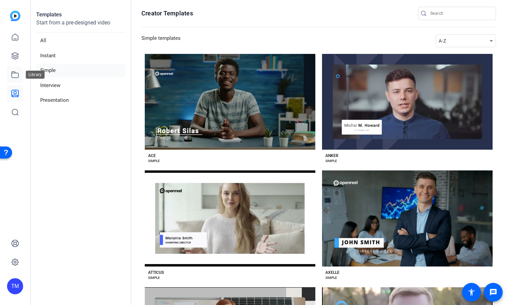
click at [17, 74] on icon at bounding box center [15, 75] width 8 height 8
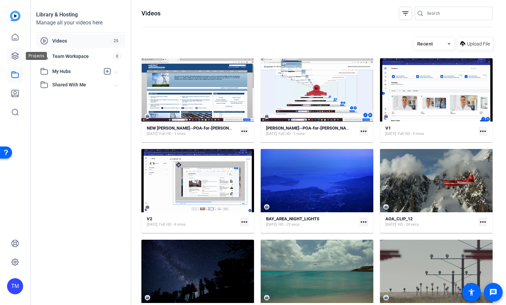
click at [14, 58] on icon at bounding box center [15, 56] width 8 height 8
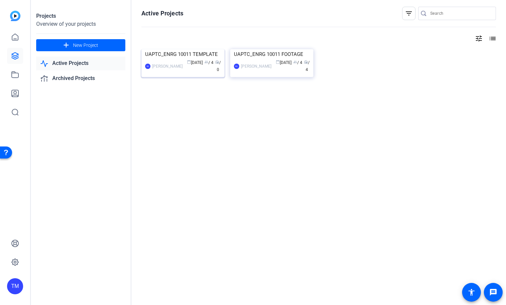
click at [148, 49] on img at bounding box center [182, 49] width 83 height 0
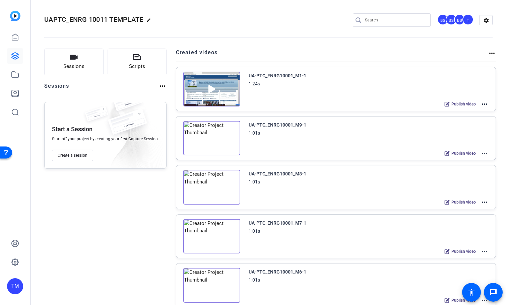
click at [486, 107] on mat-icon "more_horiz" at bounding box center [485, 104] width 8 height 8
click at [399, 99] on div at bounding box center [253, 152] width 506 height 305
click at [484, 103] on mat-icon "more_horiz" at bounding box center [485, 104] width 8 height 8
click at [491, 52] on div at bounding box center [253, 152] width 506 height 305
click at [494, 56] on mat-icon "more_horiz" at bounding box center [492, 53] width 8 height 8
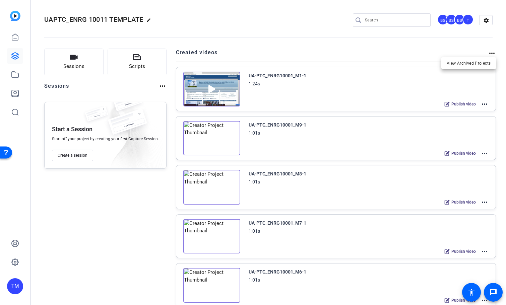
click at [492, 54] on div at bounding box center [253, 152] width 506 height 305
click at [482, 105] on mat-icon "more_horiz" at bounding box center [485, 104] width 8 height 8
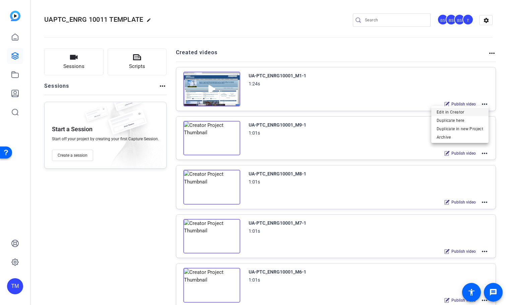
click at [468, 113] on span "Edit in Creator" at bounding box center [460, 112] width 47 height 8
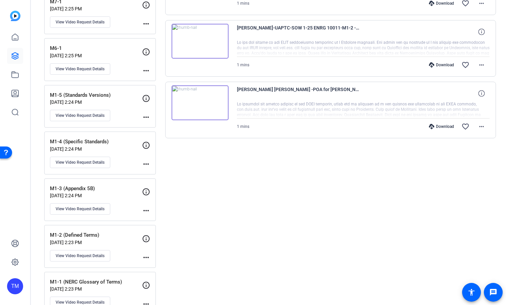
scroll to position [268, 0]
